Goal: Task Accomplishment & Management: Use online tool/utility

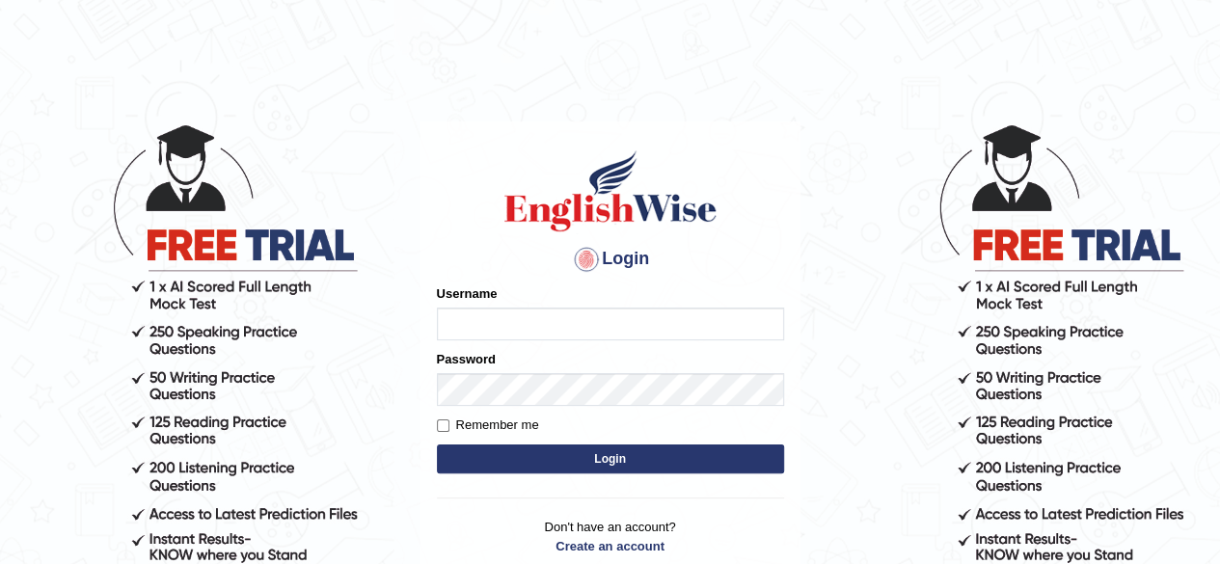
click at [492, 317] on input "Username" at bounding box center [610, 324] width 347 height 33
type input "RojaTangella"
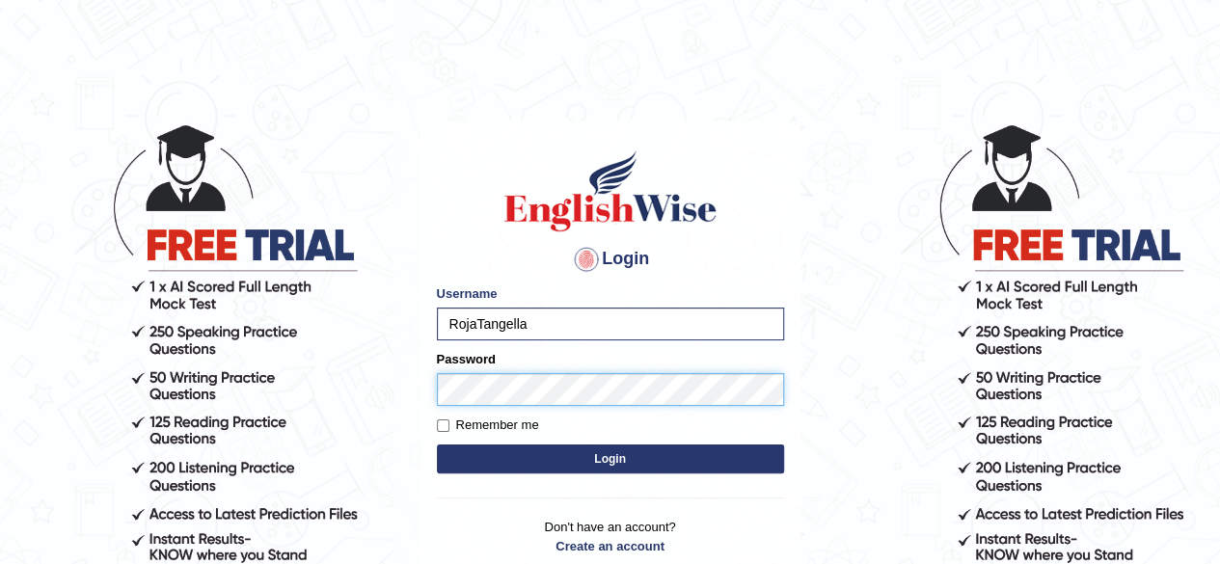
click at [437, 445] on button "Login" at bounding box center [610, 459] width 347 height 29
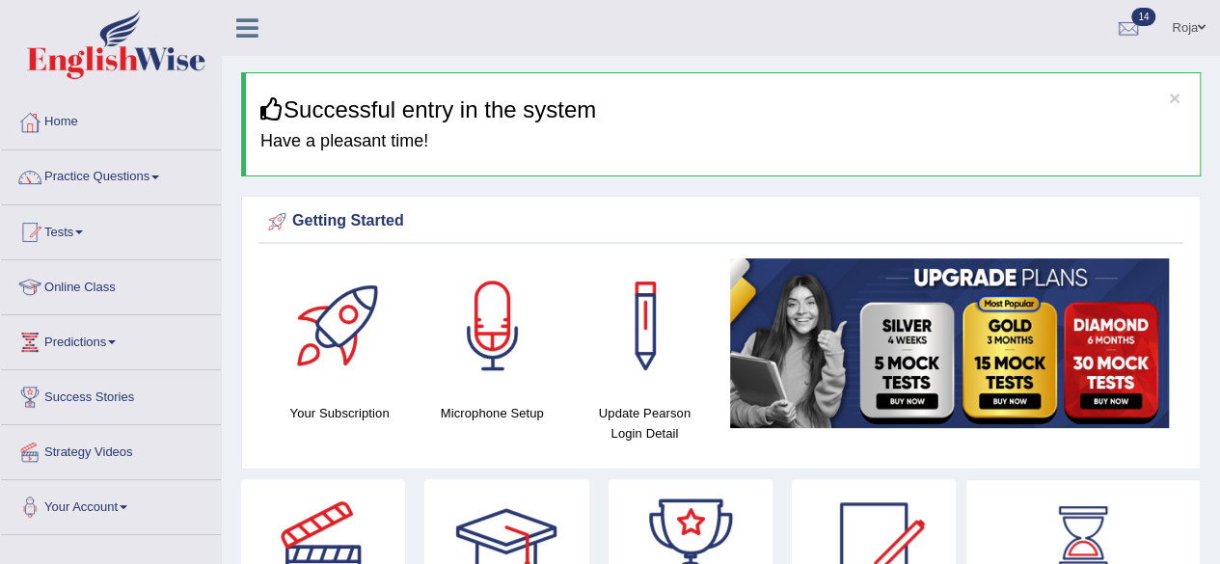
click at [1219, 94] on html "Toggle navigation Home Practice Questions Speaking Practice Read Aloud Repeat S…" at bounding box center [610, 282] width 1220 height 564
click at [76, 227] on link "Tests" at bounding box center [111, 229] width 220 height 48
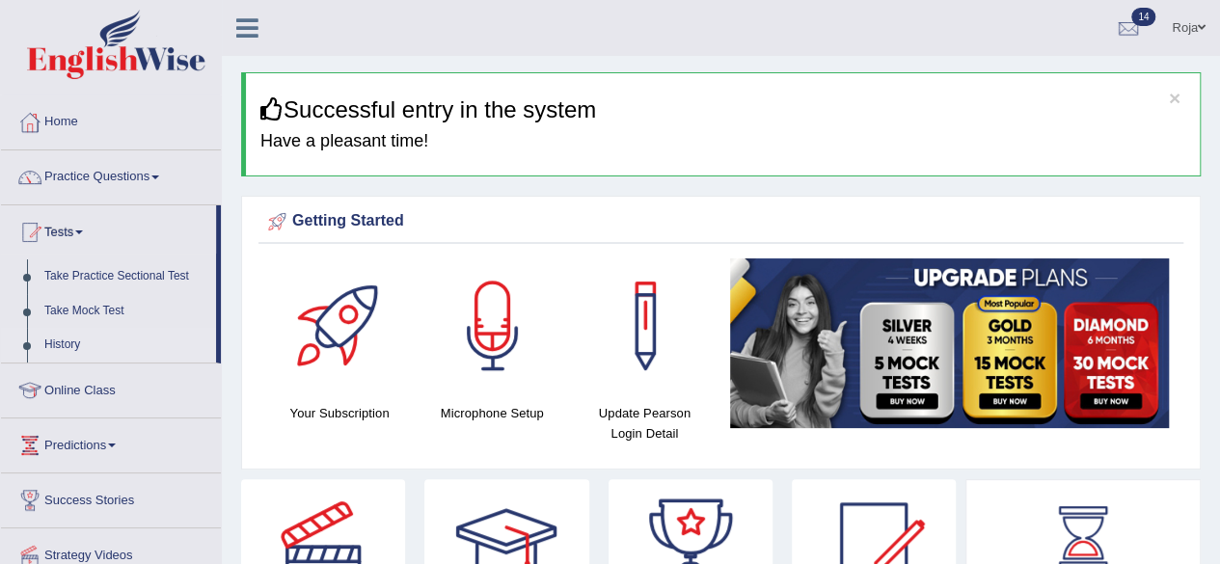
click at [68, 342] on link "History" at bounding box center [126, 345] width 180 height 35
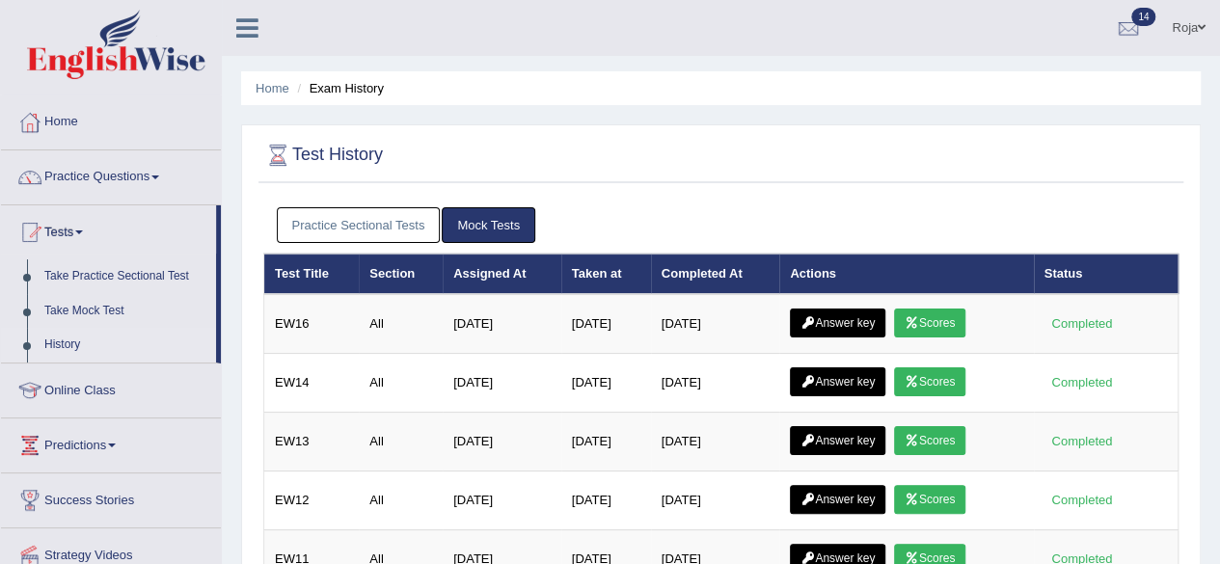
click at [311, 209] on link "Practice Sectional Tests" at bounding box center [359, 225] width 164 height 36
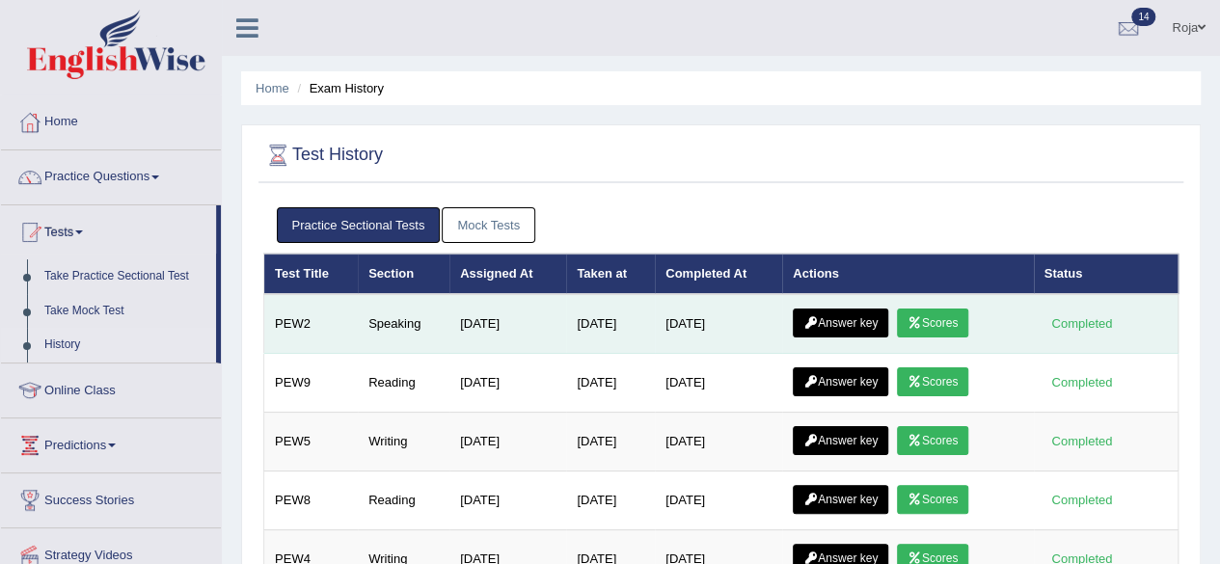
click at [848, 316] on link "Answer key" at bounding box center [840, 323] width 95 height 29
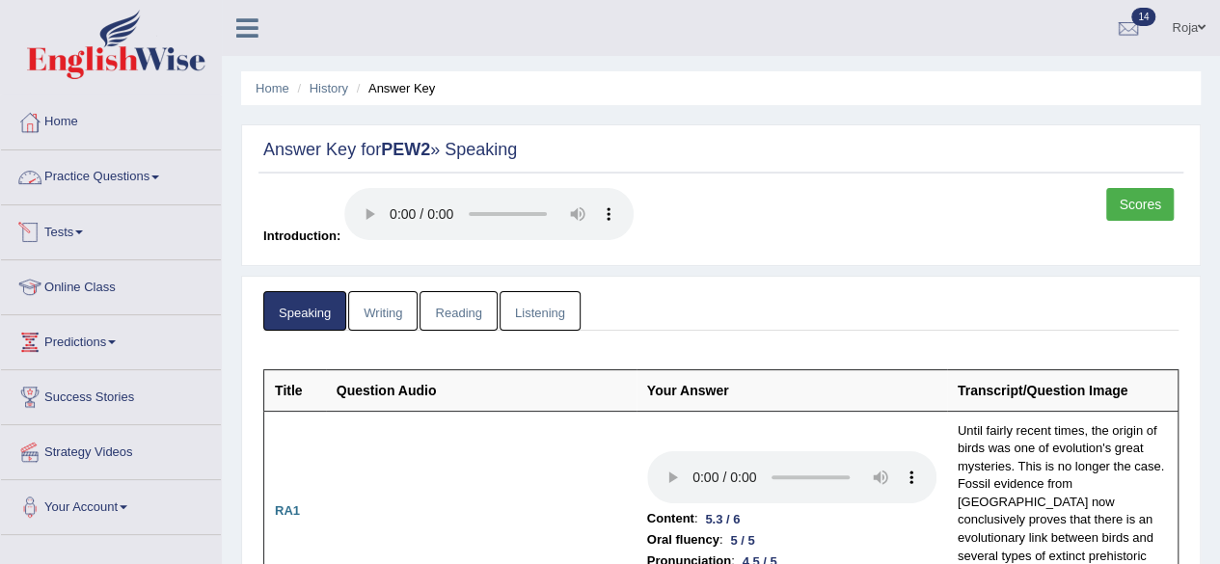
click at [73, 232] on link "Tests" at bounding box center [111, 229] width 220 height 48
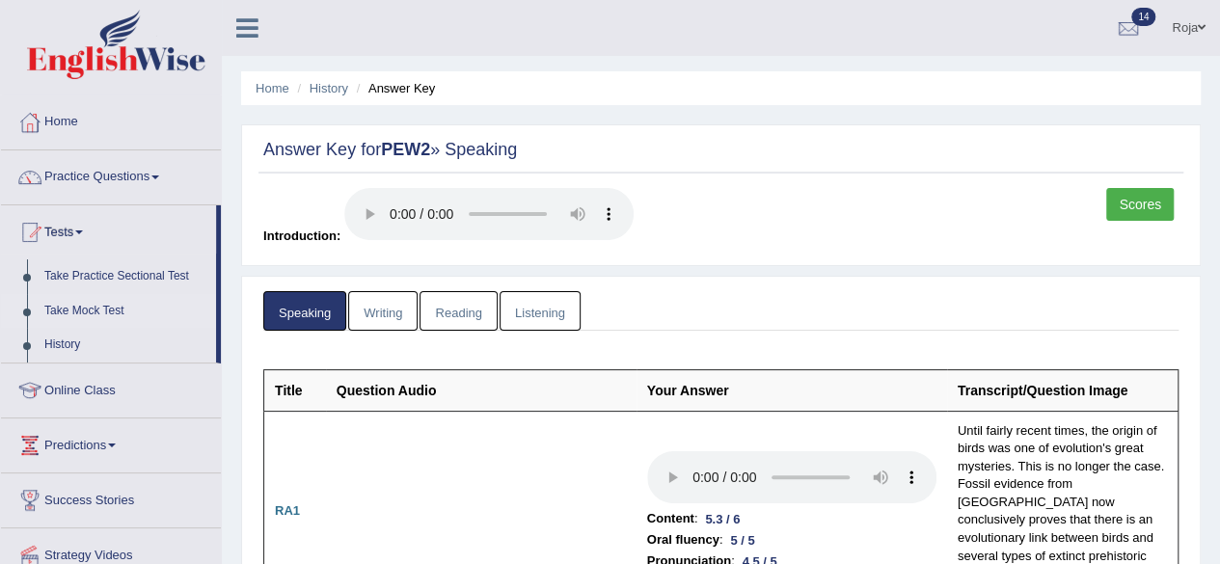
click at [79, 312] on link "Take Mock Test" at bounding box center [126, 311] width 180 height 35
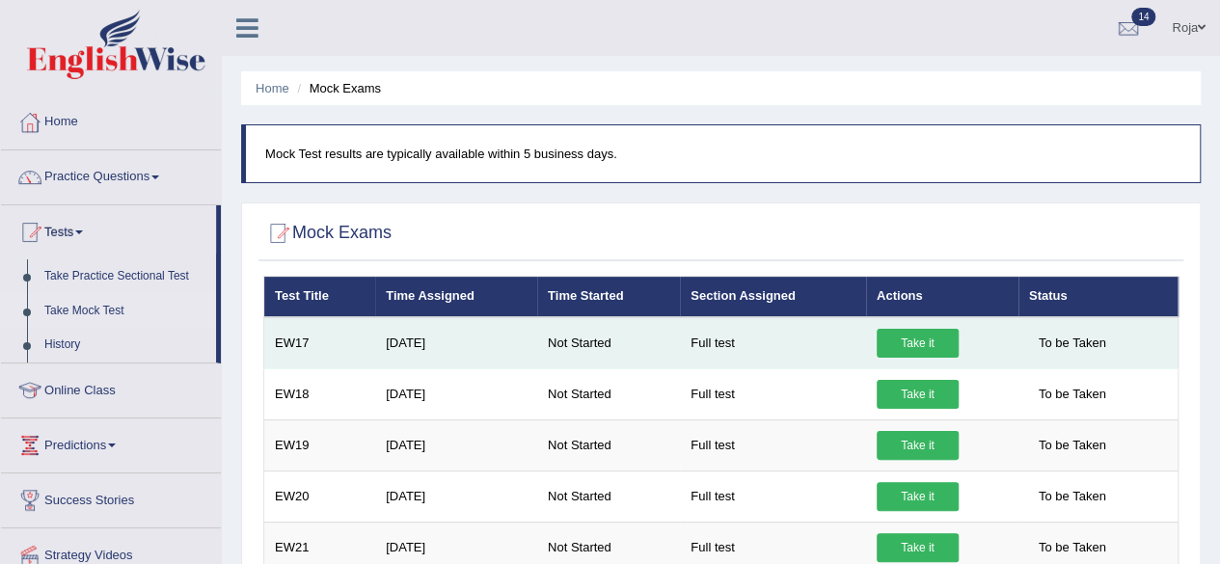
click at [934, 348] on link "Take it" at bounding box center [917, 343] width 82 height 29
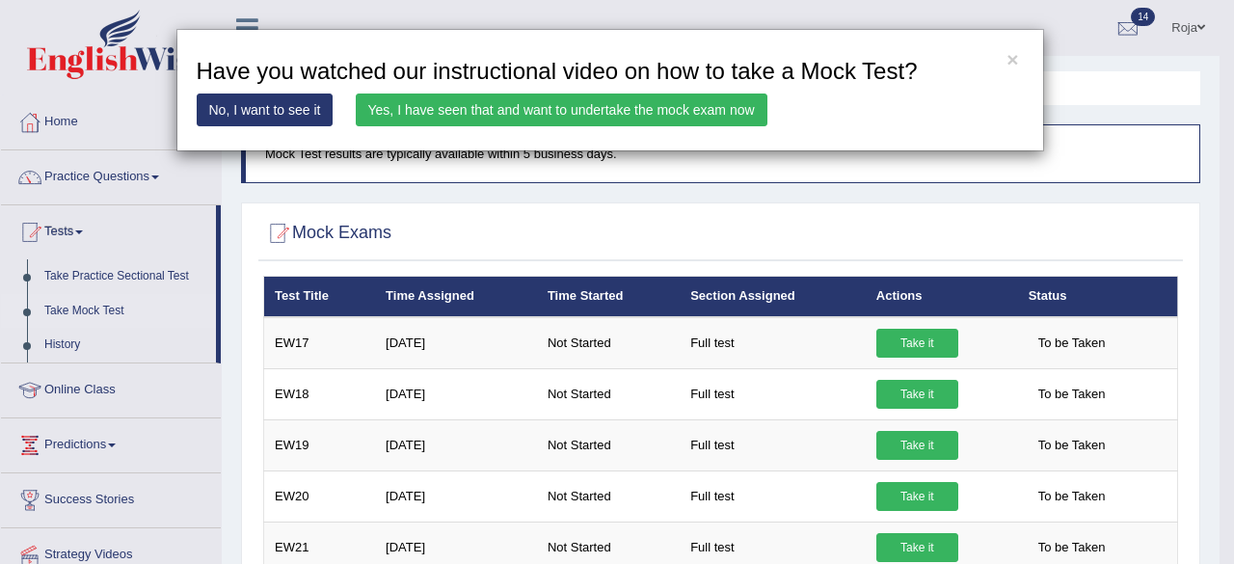
click at [565, 103] on link "Yes, I have seen that and want to undertake the mock exam now" at bounding box center [562, 110] width 412 height 33
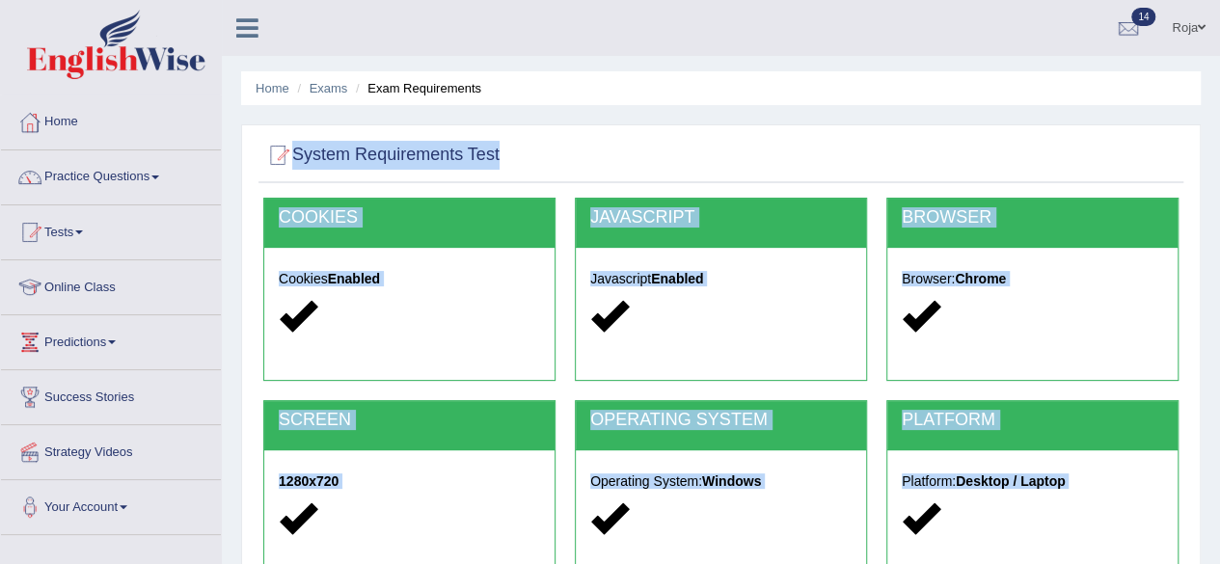
drag, startPoint x: 1215, startPoint y: 64, endPoint x: 1231, endPoint y: 110, distance: 49.1
click at [1219, 110] on html "Toggle navigation Home Practice Questions Speaking Practice Read Aloud Repeat S…" at bounding box center [610, 282] width 1220 height 564
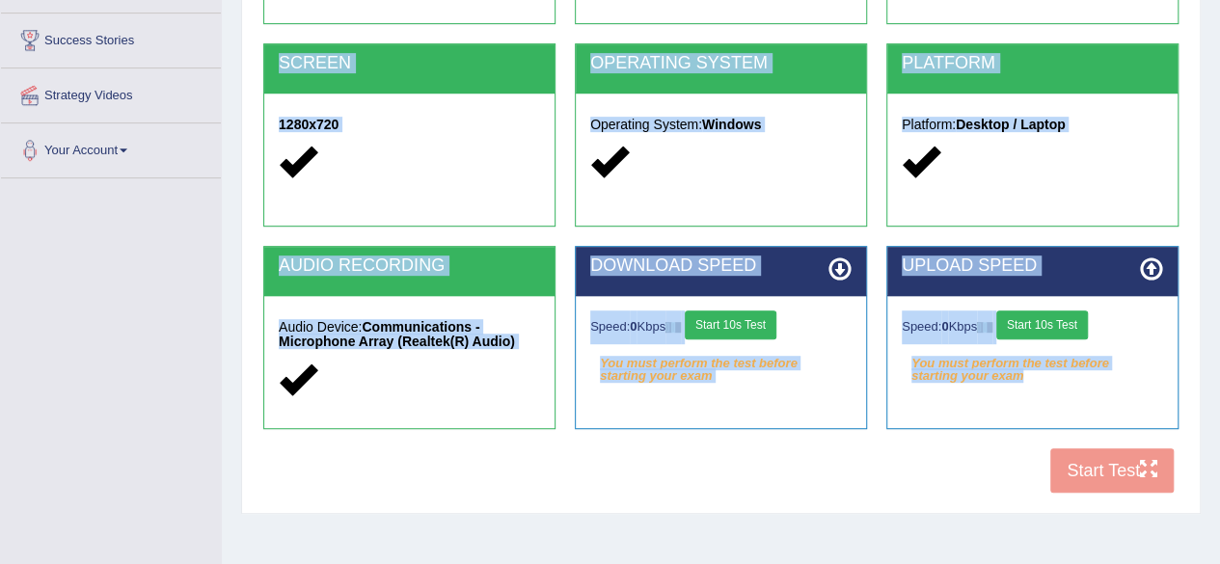
scroll to position [360, 0]
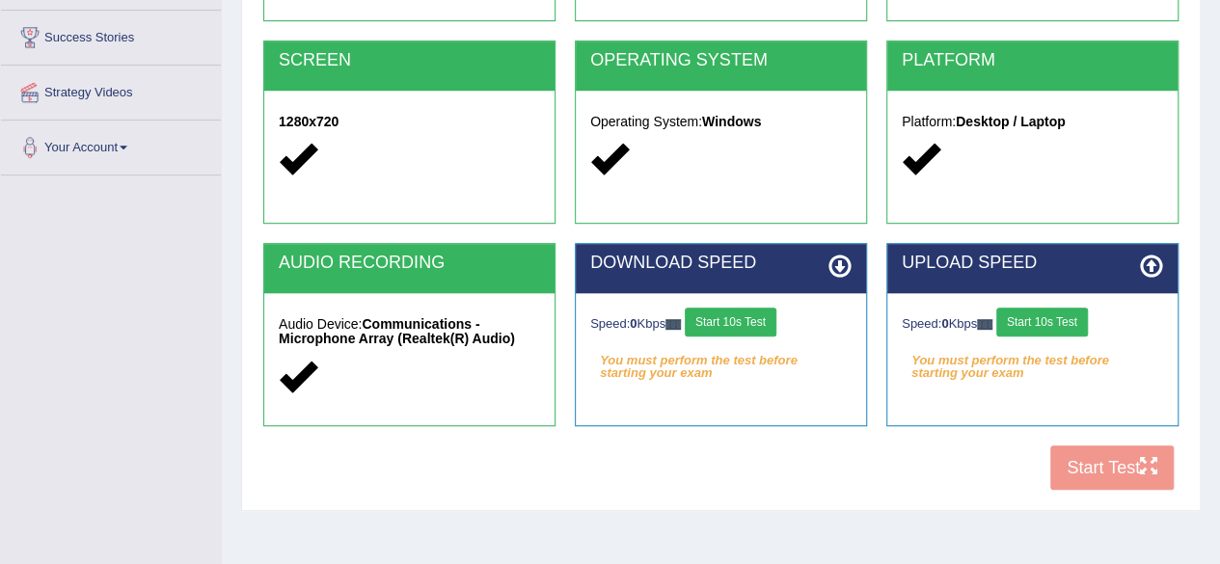
click at [1210, 389] on div "Home Exams Exam Requirements System Requirements Test COOKIES Cookies Enabled J…" at bounding box center [721, 122] width 998 height 964
click at [760, 325] on button "Start 10s Test" at bounding box center [731, 322] width 92 height 29
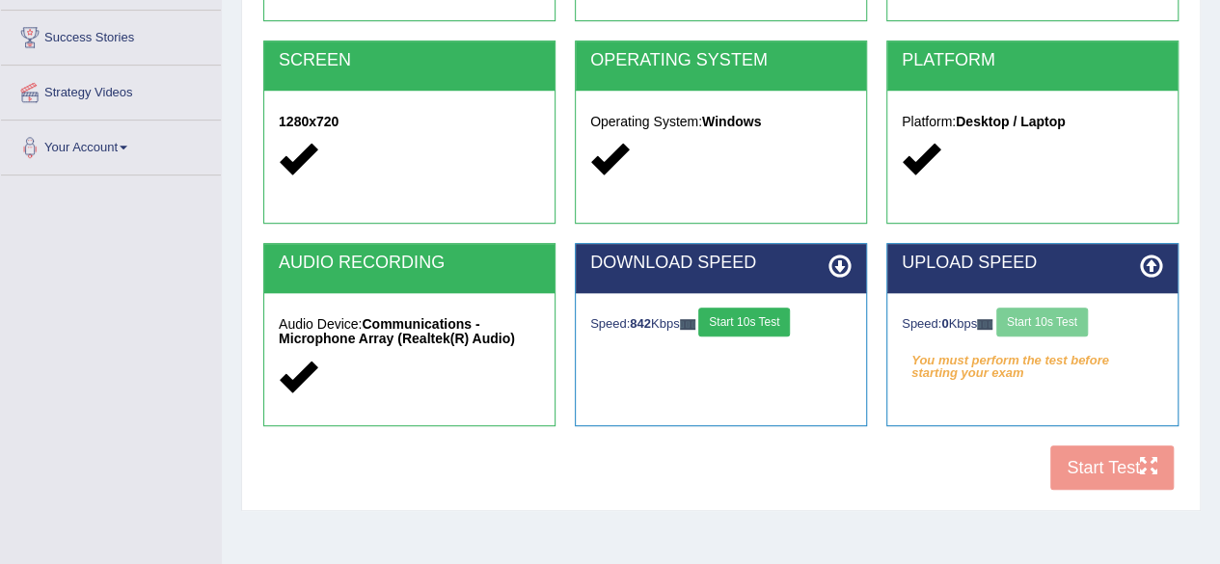
click at [780, 317] on button "Start 10s Test" at bounding box center [744, 322] width 92 height 29
click at [1036, 333] on button "Start 10s Test" at bounding box center [1042, 322] width 92 height 29
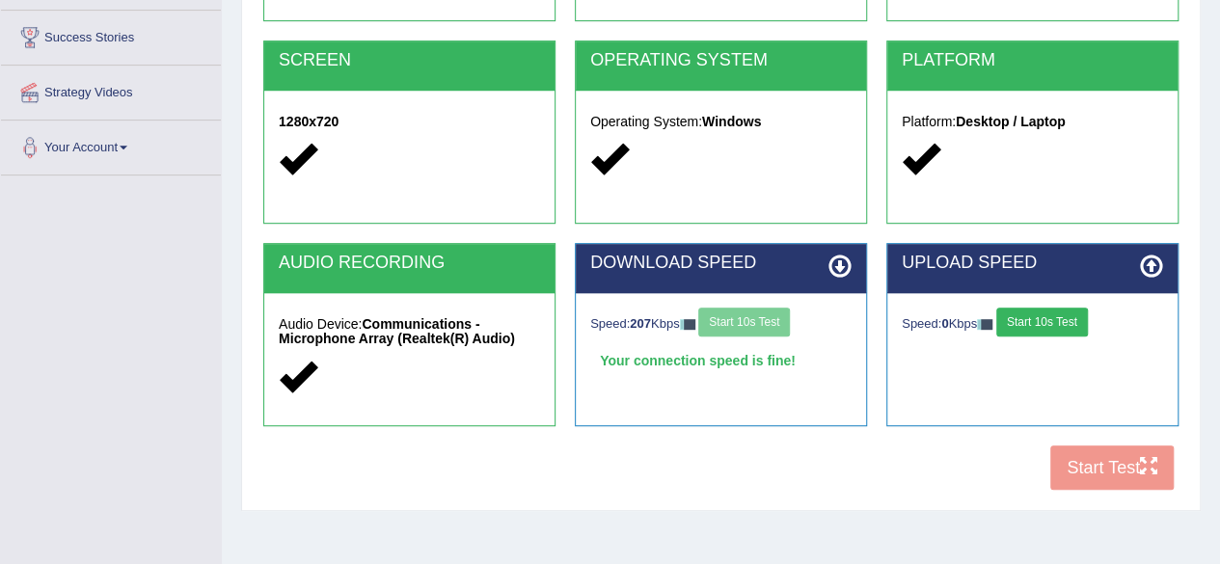
click at [1066, 320] on button "Start 10s Test" at bounding box center [1042, 322] width 92 height 29
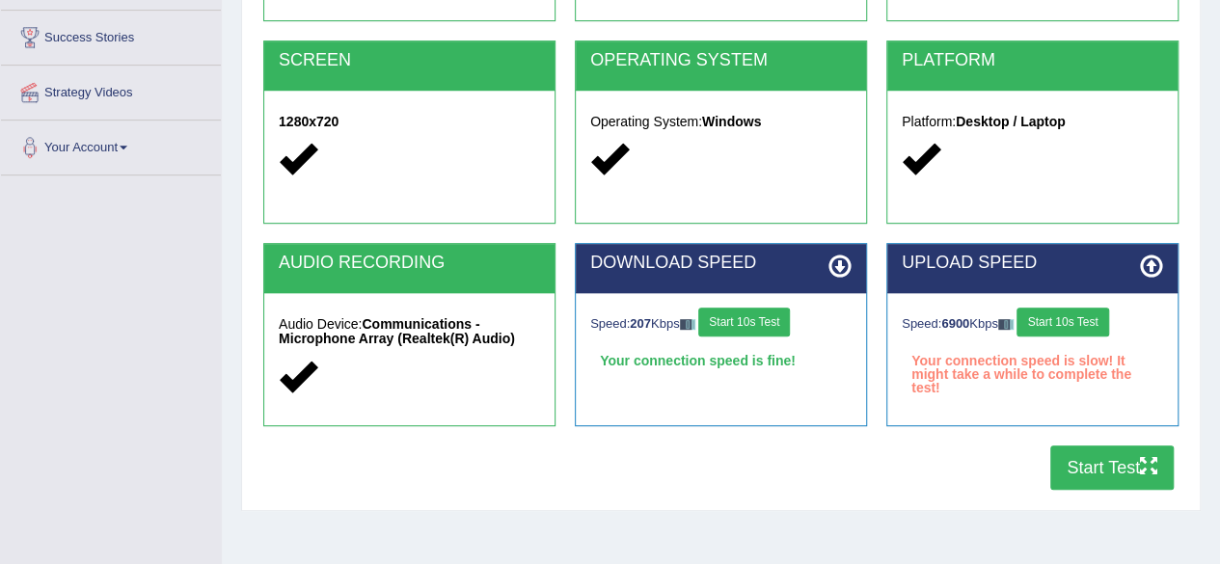
click at [1066, 320] on button "Start 10s Test" at bounding box center [1062, 322] width 92 height 29
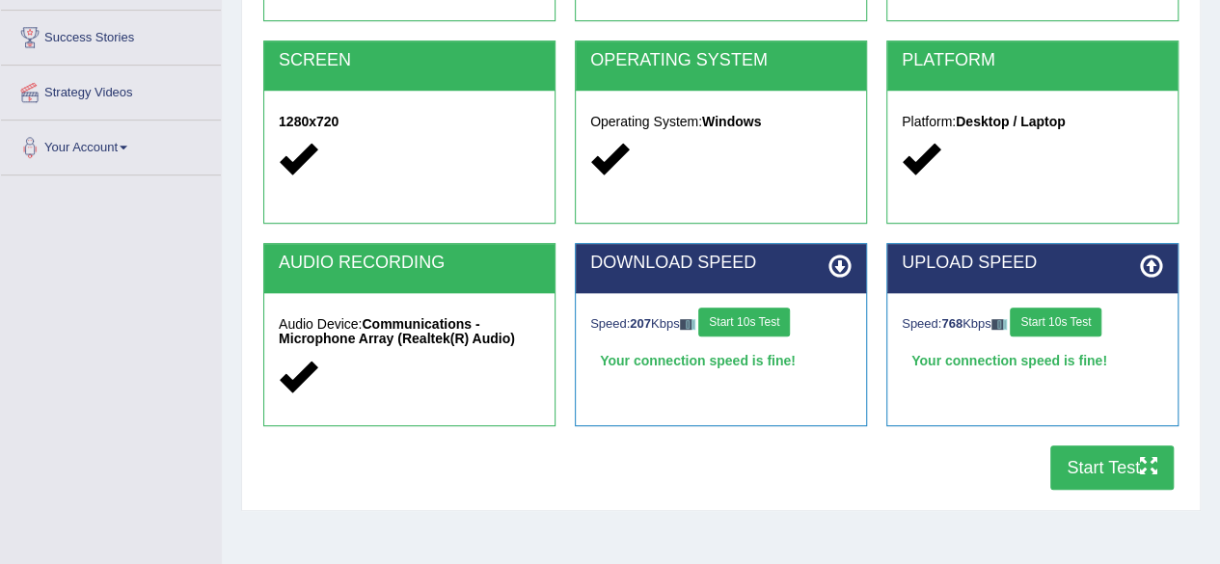
click at [1069, 471] on button "Start Test" at bounding box center [1111, 467] width 123 height 44
